Goal: Task Accomplishment & Management: Manage account settings

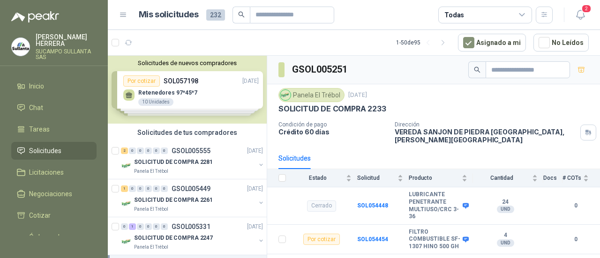
scroll to position [214, 0]
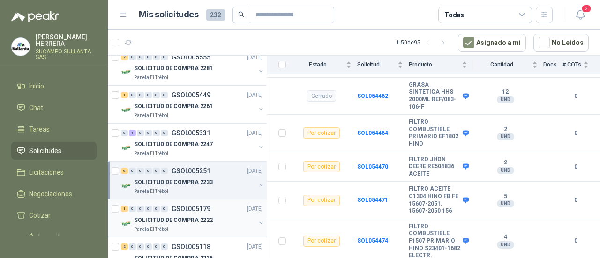
click at [159, 211] on span "0" at bounding box center [156, 209] width 7 height 7
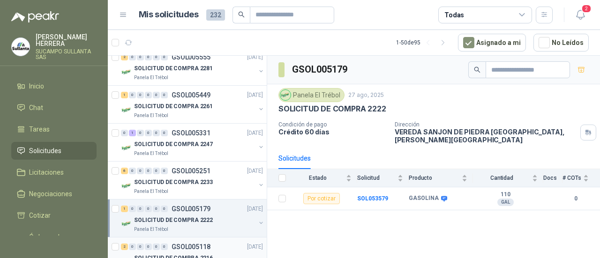
click at [186, 244] on p "GSOL005118" at bounding box center [191, 247] width 39 height 7
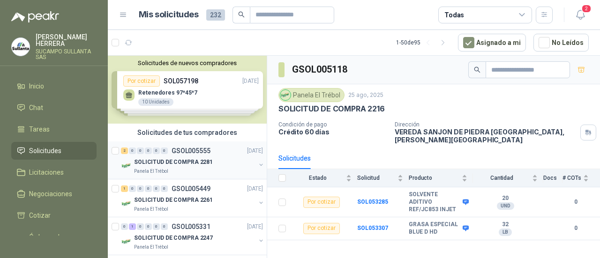
click at [212, 147] on div "2 0 0 0 0 0 GSOL005555 [DATE]" at bounding box center [193, 150] width 144 height 11
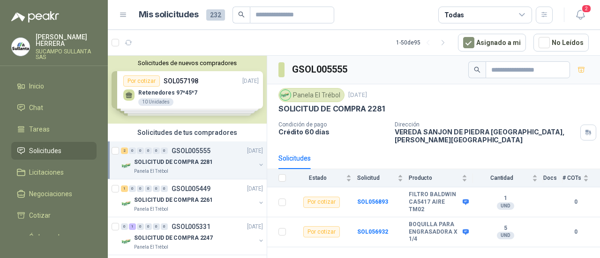
drag, startPoint x: 206, startPoint y: 91, endPoint x: 208, endPoint y: 100, distance: 8.6
click at [206, 91] on div "Solicitudes de nuevos compradores Por cotizar SOL057198 [DATE] Retenedores 97*4…" at bounding box center [187, 90] width 159 height 68
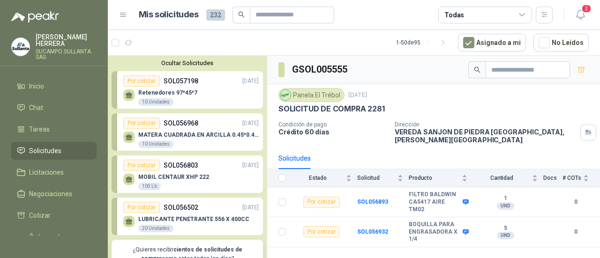
click at [214, 139] on div "[PERSON_NAME] CUADRADA EN [PERSON_NAME] 0.45*0.45*0.40 10 Unidades" at bounding box center [198, 140] width 121 height 17
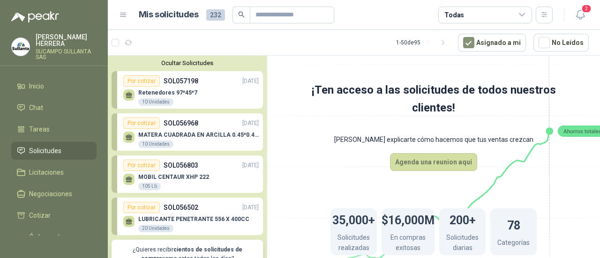
click at [205, 175] on div "MOBIL CENTAUR XHP 222 105 Lb" at bounding box center [191, 181] width 136 height 20
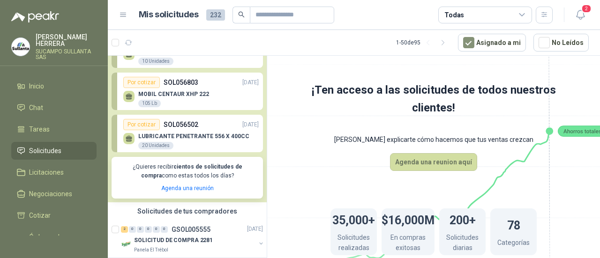
scroll to position [94, 0]
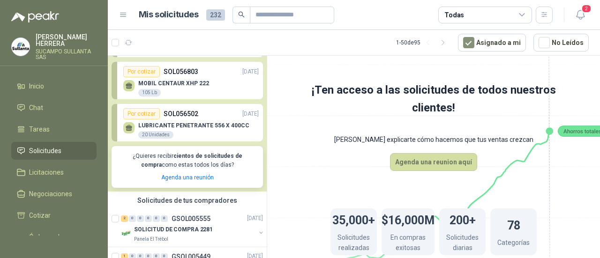
click at [189, 135] on div "LUBRICANTE PENETRANTE 556 X 400CC 20 Unidades" at bounding box center [193, 130] width 111 height 17
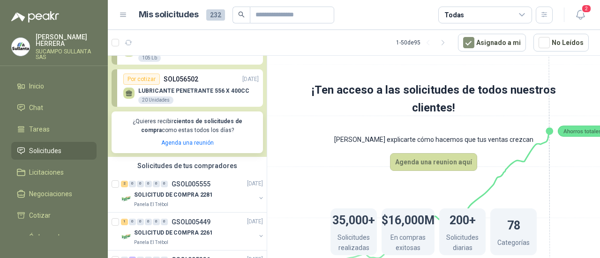
scroll to position [188, 0]
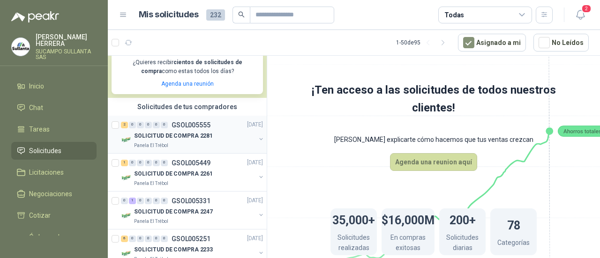
click at [217, 141] on div "SOLICITUD DE COMPRA 2281" at bounding box center [194, 136] width 121 height 11
